Goal: Navigation & Orientation: Find specific page/section

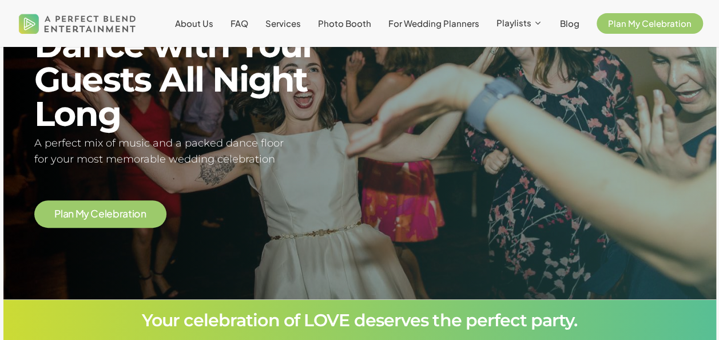
scroll to position [114, 0]
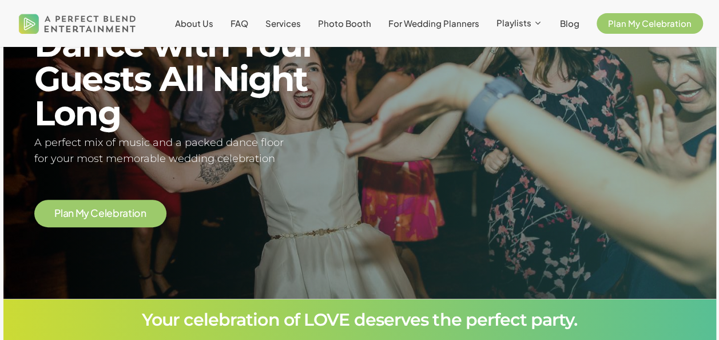
click at [99, 209] on span "e" at bounding box center [101, 213] width 6 height 10
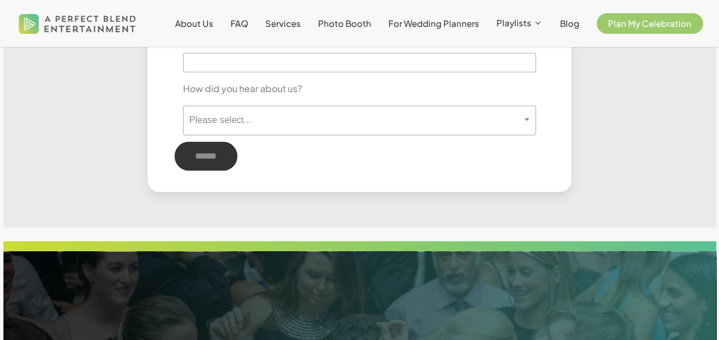
scroll to position [772, 0]
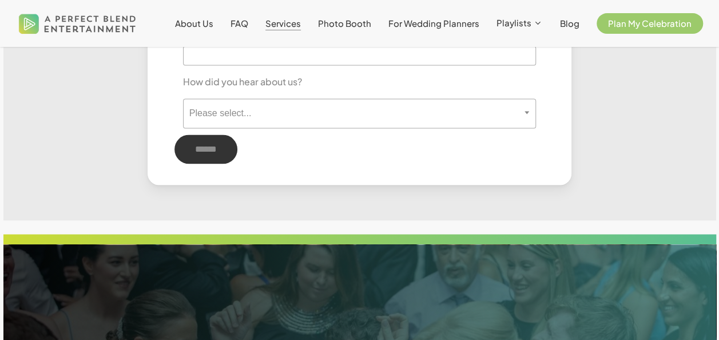
click at [285, 22] on span "Services" at bounding box center [282, 23] width 35 height 11
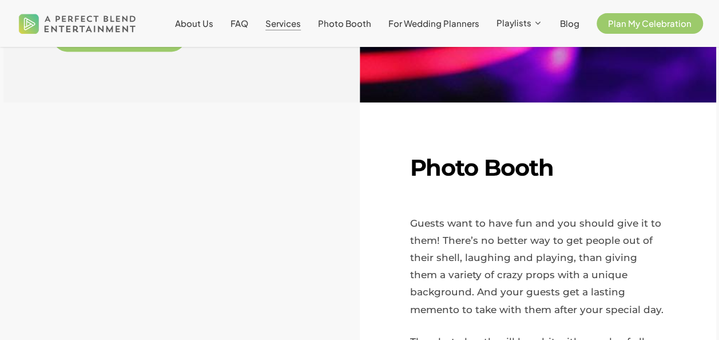
scroll to position [768, 0]
